Goal: Transaction & Acquisition: Purchase product/service

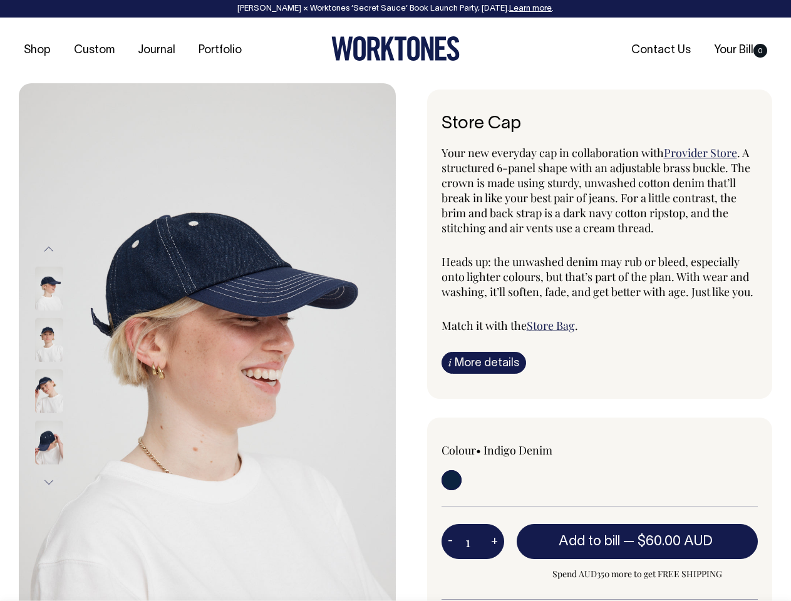
click at [207, 342] on img at bounding box center [207, 365] width 377 height 565
click at [66, 366] on div at bounding box center [65, 391] width 63 height 51
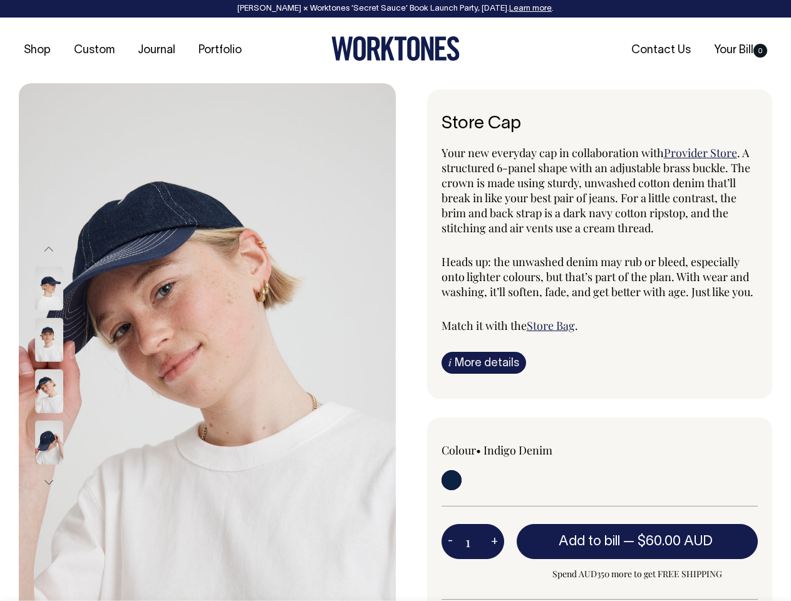
click at [49, 249] on button "Previous" at bounding box center [48, 249] width 19 height 28
click at [66, 417] on div at bounding box center [65, 442] width 63 height 51
click at [49, 482] on button "Next" at bounding box center [48, 482] width 19 height 28
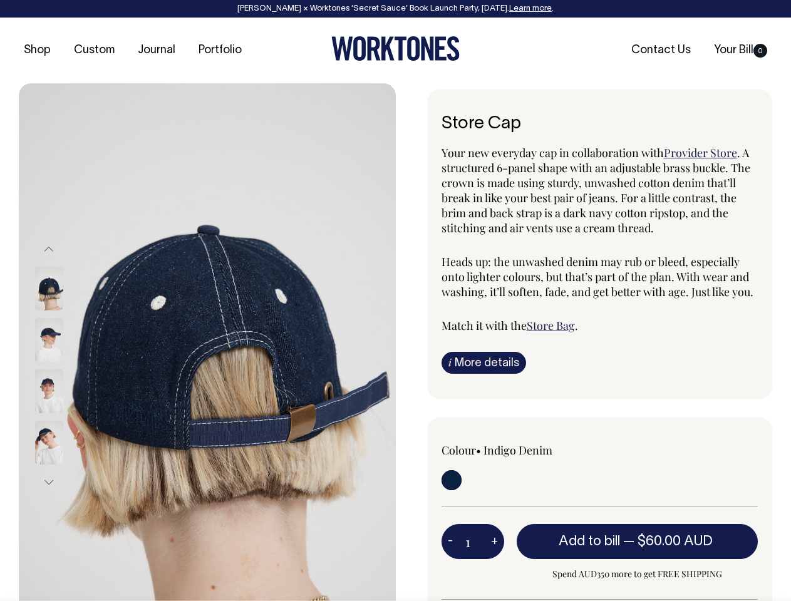
click at [450, 541] on button "-" at bounding box center [450, 541] width 18 height 25
click at [494, 541] on button "+" at bounding box center [493, 541] width 19 height 25
type input "2"
click at [637, 541] on span "— $60.00 AUD" at bounding box center [669, 541] width 93 height 13
